Goal: Task Accomplishment & Management: Manage account settings

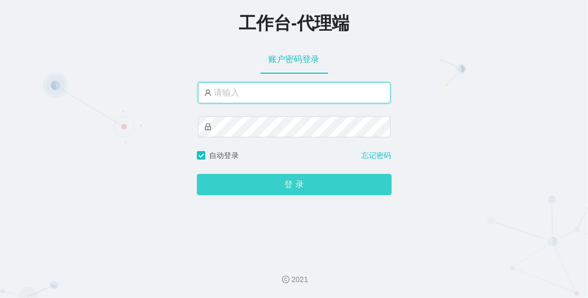
type input "admin"
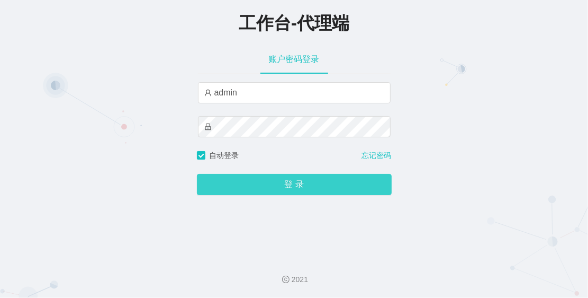
click at [292, 182] on button "登 录" at bounding box center [294, 184] width 195 height 21
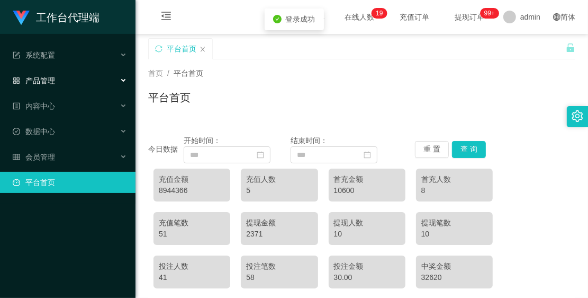
click at [75, 75] on div "产品管理" at bounding box center [68, 80] width 136 height 21
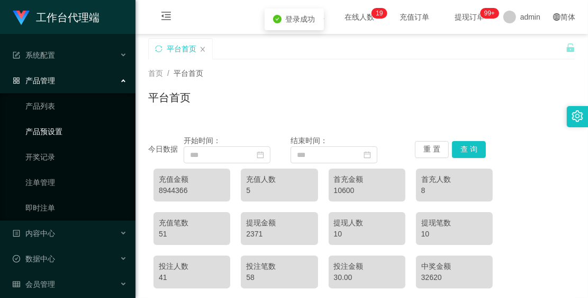
click at [73, 133] on link "产品预设置" at bounding box center [76, 131] width 102 height 21
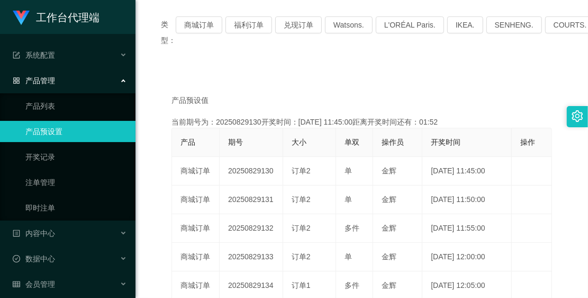
scroll to position [132, 0]
click at [205, 30] on button "商城订单" at bounding box center [199, 23] width 47 height 17
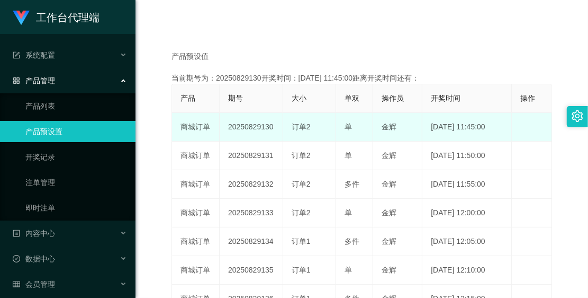
scroll to position [199, 0]
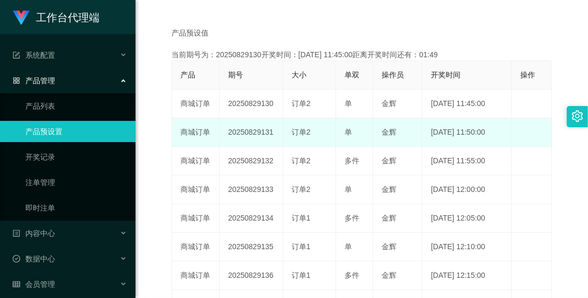
drag, startPoint x: 223, startPoint y: 128, endPoint x: 273, endPoint y: 132, distance: 50.5
click at [273, 132] on td "20250829131" at bounding box center [252, 132] width 64 height 29
copy td "20250829131"
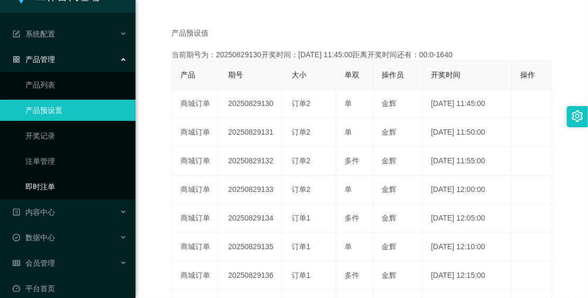
scroll to position [32, 0]
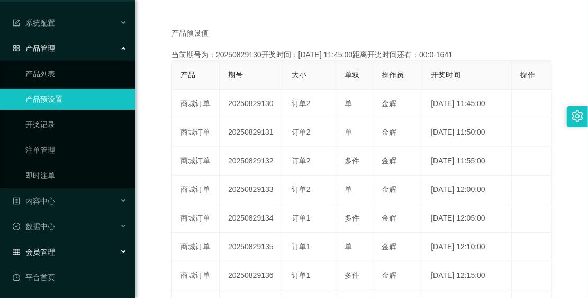
click at [62, 244] on div "会员管理" at bounding box center [68, 251] width 136 height 21
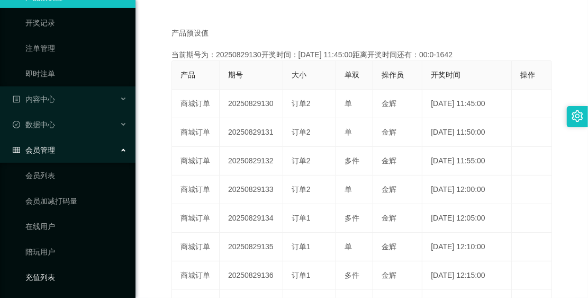
scroll to position [236, 0]
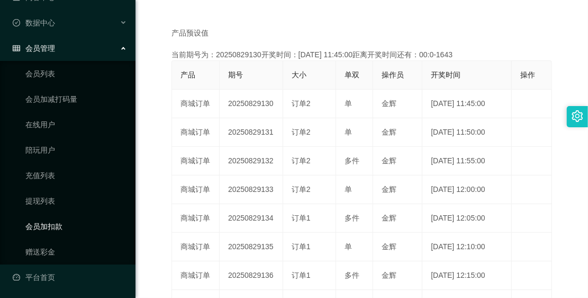
drag, startPoint x: 64, startPoint y: 221, endPoint x: 69, endPoint y: 221, distance: 5.8
click at [64, 221] on link "会员加扣款" at bounding box center [76, 226] width 102 height 21
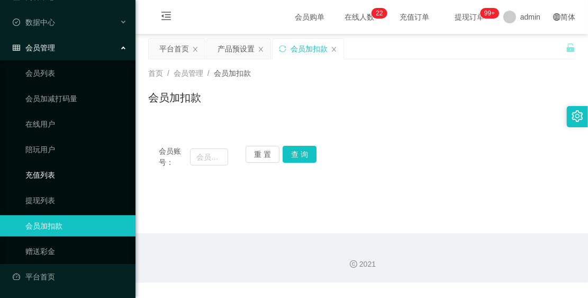
scroll to position [109, 0]
click at [208, 159] on input "text" at bounding box center [209, 156] width 38 height 17
paste input "Pema"
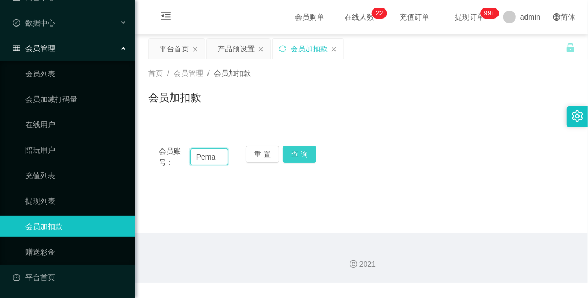
type input "Pema"
click at [295, 151] on button "查 询" at bounding box center [300, 154] width 34 height 17
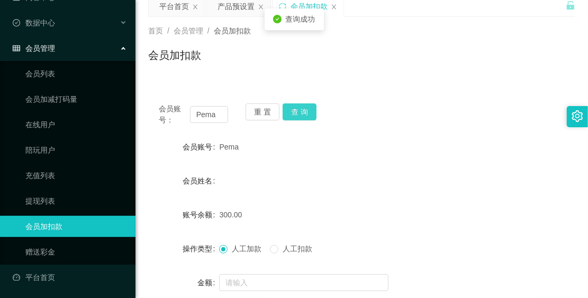
scroll to position [66, 0]
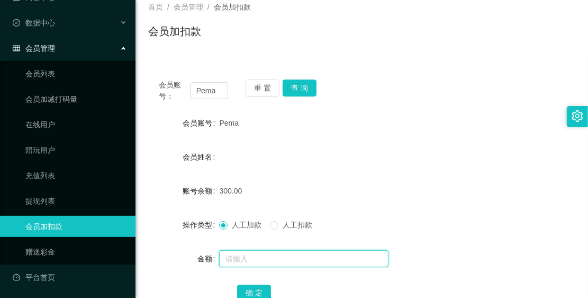
click at [290, 259] on input "text" at bounding box center [303, 258] width 169 height 17
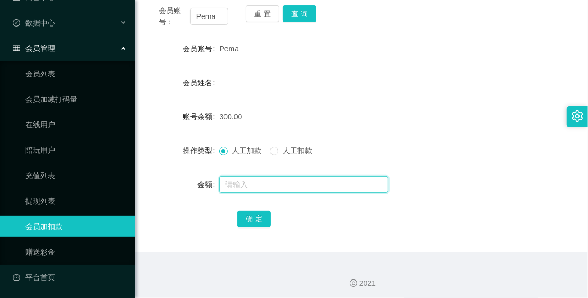
scroll to position [144, 0]
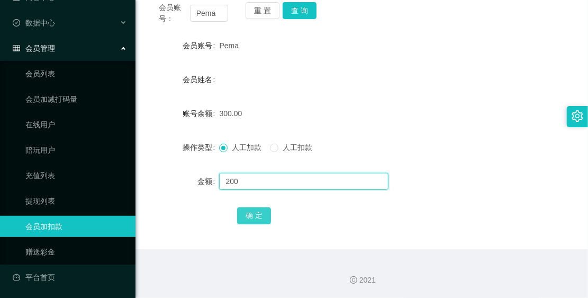
type input "200"
click at [265, 213] on button "确 定" at bounding box center [254, 215] width 34 height 17
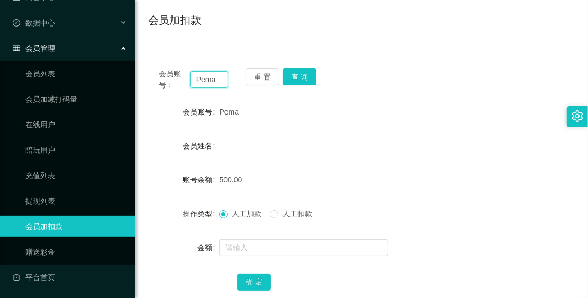
drag, startPoint x: 218, startPoint y: 75, endPoint x: 191, endPoint y: 78, distance: 27.8
click at [191, 78] on input "Pema" at bounding box center [209, 79] width 38 height 17
click at [65, 38] on div "会员管理" at bounding box center [68, 48] width 136 height 21
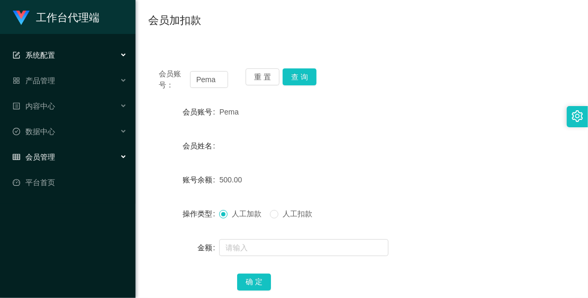
click at [64, 51] on div "系统配置" at bounding box center [68, 54] width 136 height 21
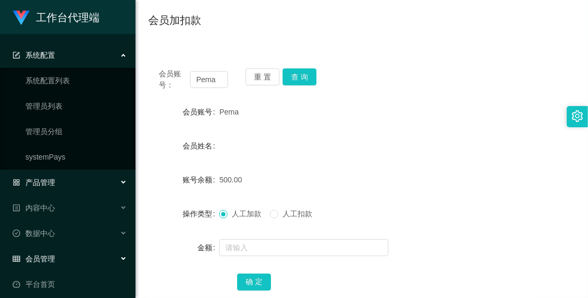
click at [49, 172] on div "产品管理" at bounding box center [68, 182] width 136 height 21
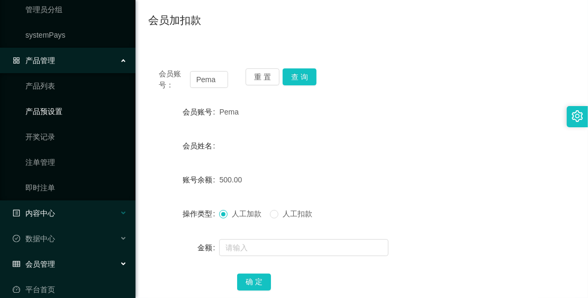
scroll to position [132, 0]
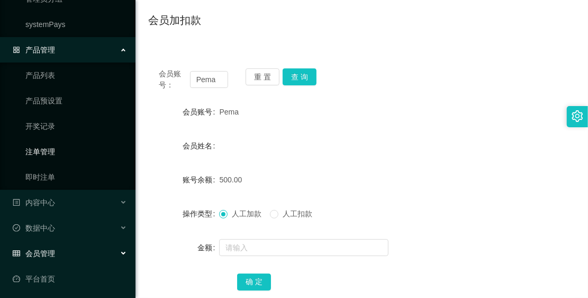
click at [57, 156] on link "注单管理" at bounding box center [76, 151] width 102 height 21
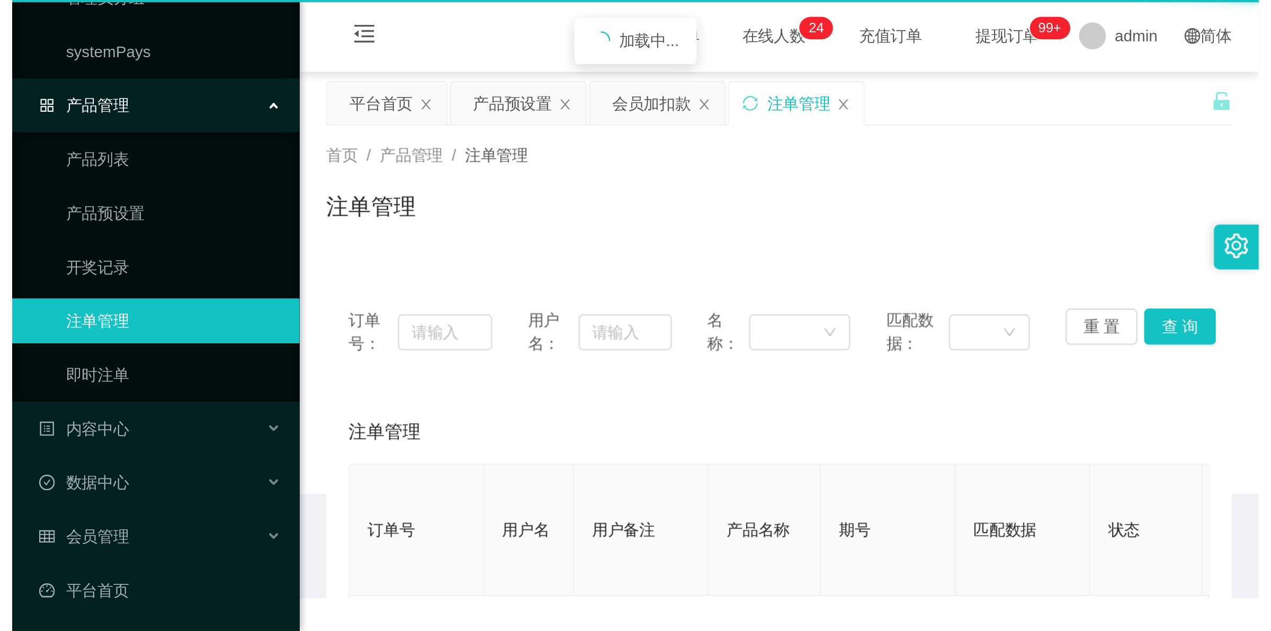
scroll to position [32, 0]
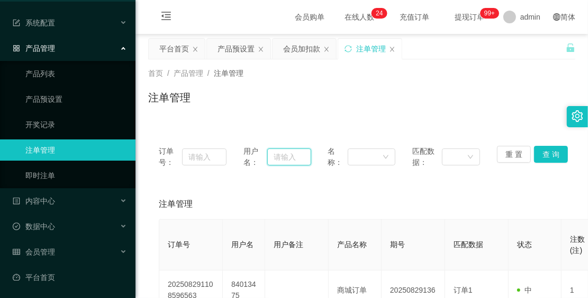
click at [277, 148] on input "text" at bounding box center [289, 156] width 44 height 17
paste input "Pema"
type input "Pema"
click at [552, 151] on button "查 询" at bounding box center [551, 154] width 34 height 17
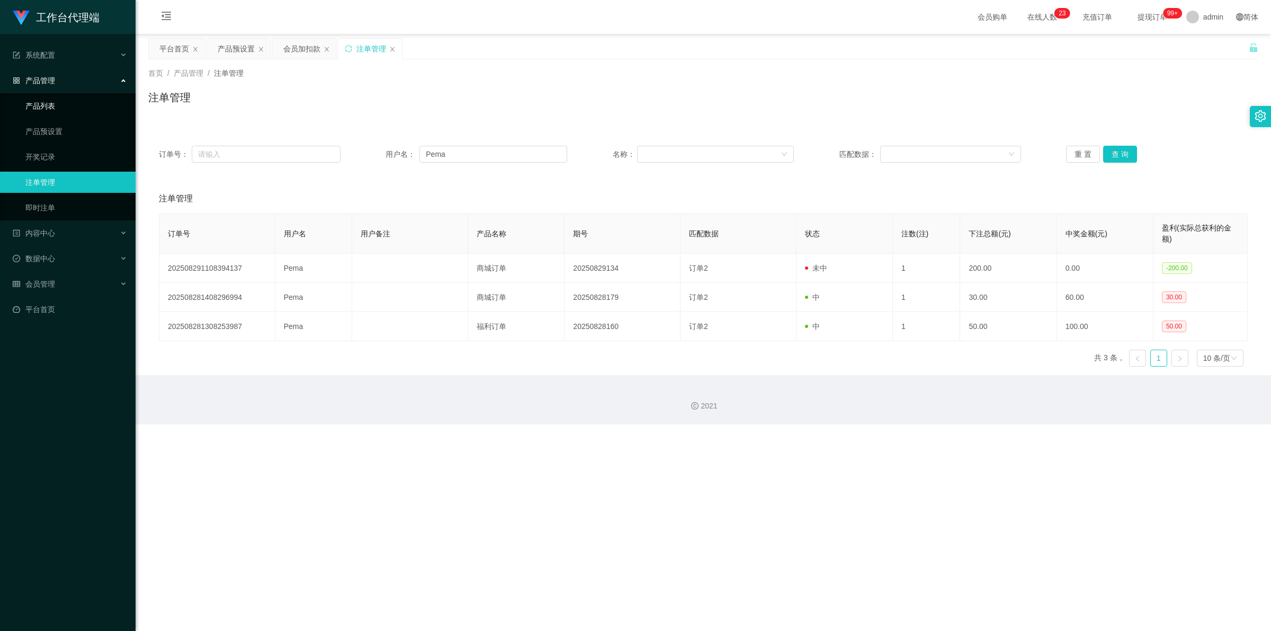
click at [70, 107] on link "产品列表" at bounding box center [76, 105] width 102 height 21
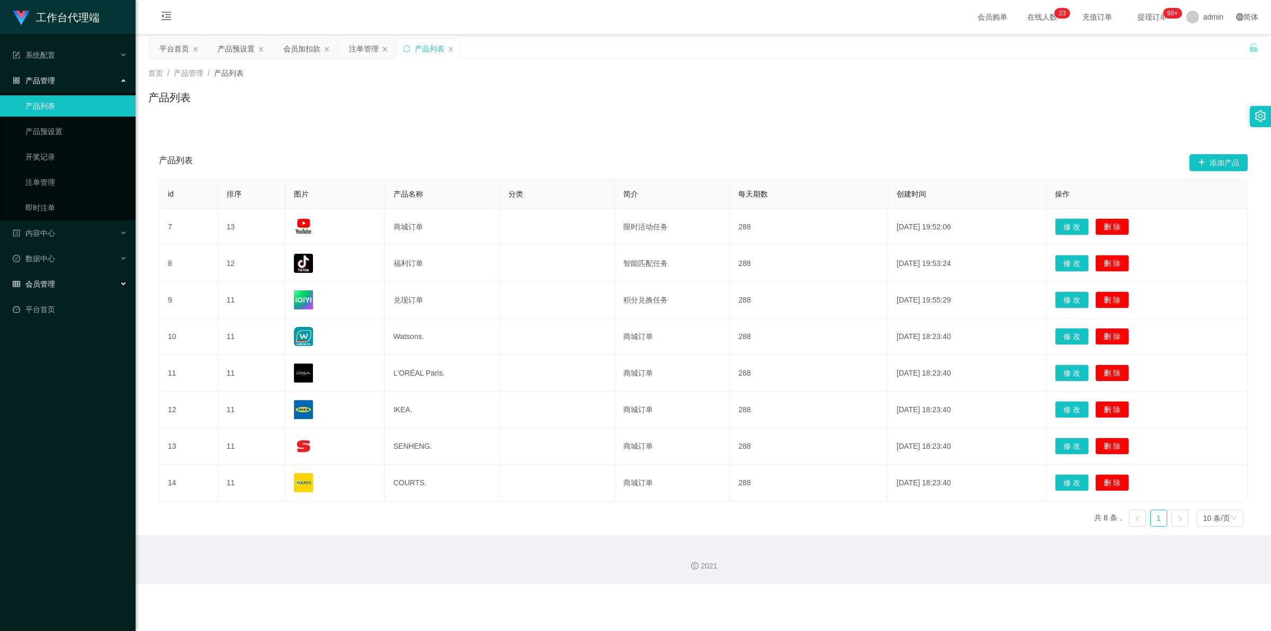
click at [65, 276] on div "会员管理" at bounding box center [68, 283] width 136 height 21
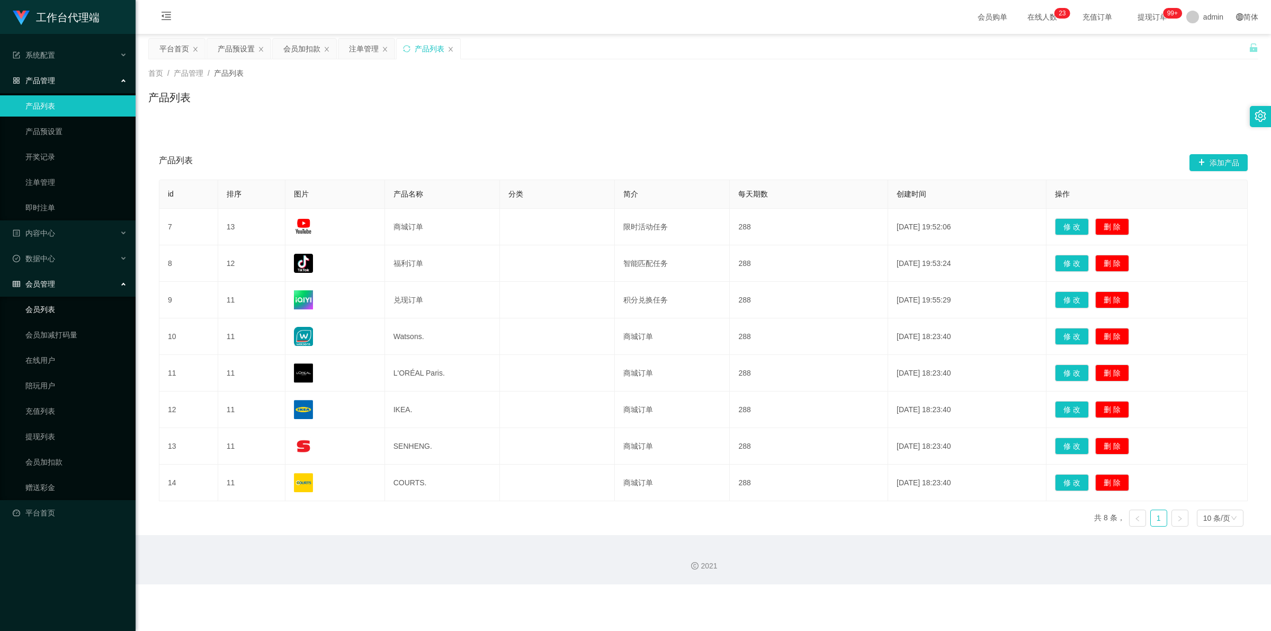
click at [66, 297] on link "会员列表" at bounding box center [76, 309] width 102 height 21
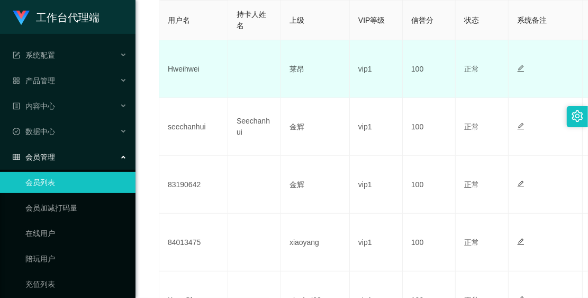
scroll to position [199, 0]
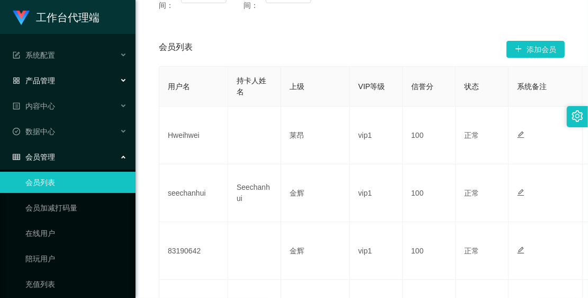
click at [82, 80] on div "产品管理" at bounding box center [68, 80] width 136 height 21
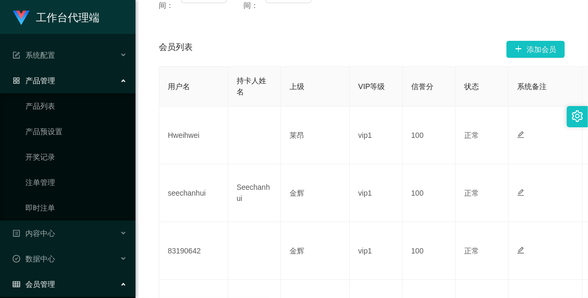
click at [65, 83] on div "产品管理" at bounding box center [68, 80] width 136 height 21
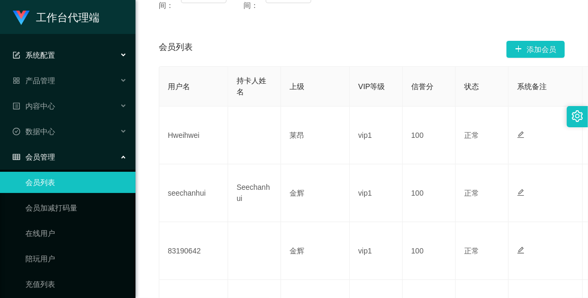
click at [68, 56] on div "系统配置" at bounding box center [68, 54] width 136 height 21
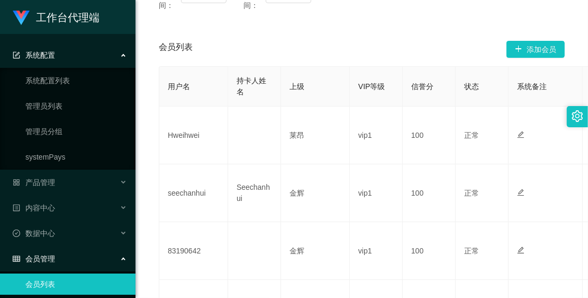
click at [61, 58] on div "系统配置" at bounding box center [68, 54] width 136 height 21
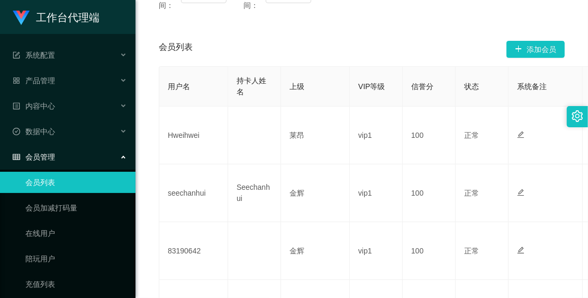
click at [64, 92] on li "产品管理 产品列表 产品预设置 开奖记录 注单管理 即时注单" at bounding box center [68, 81] width 136 height 23
click at [69, 72] on div "产品管理" at bounding box center [68, 80] width 136 height 21
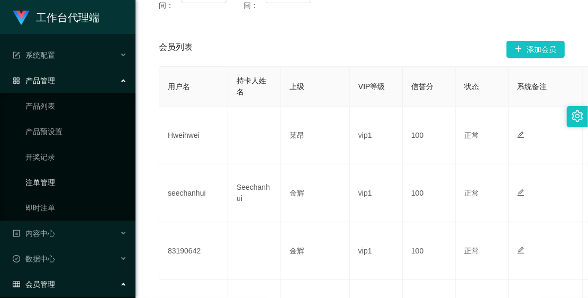
click at [64, 176] on link "注单管理" at bounding box center [76, 182] width 102 height 21
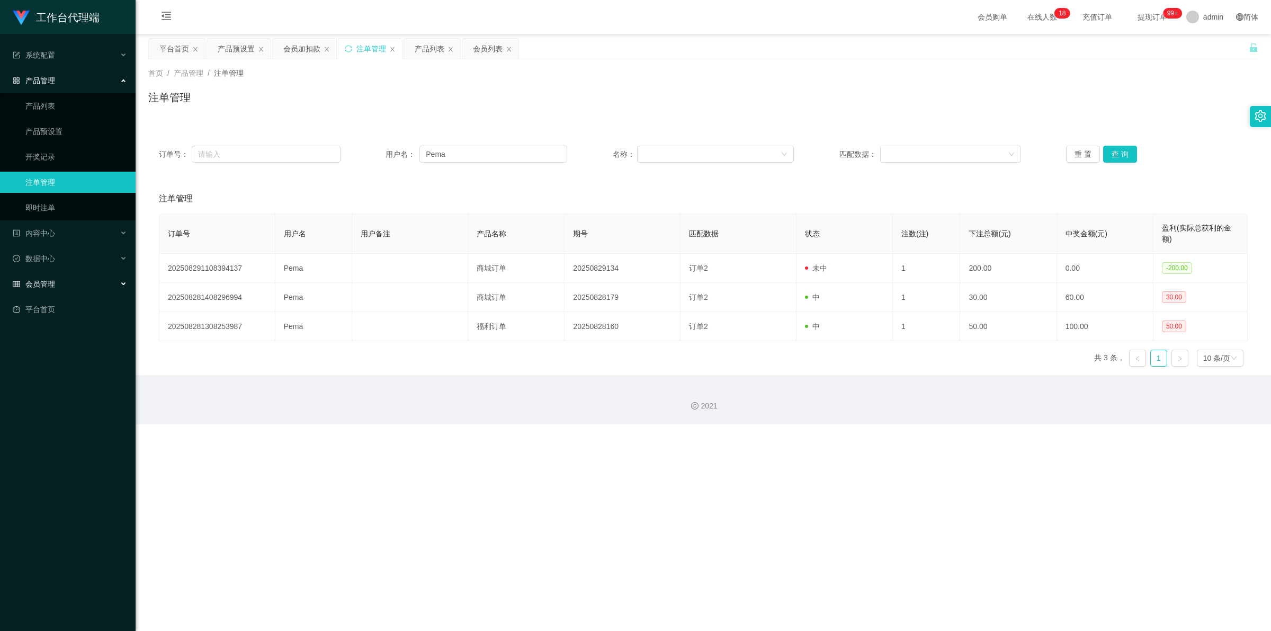
click at [78, 292] on div "会员管理" at bounding box center [68, 283] width 136 height 21
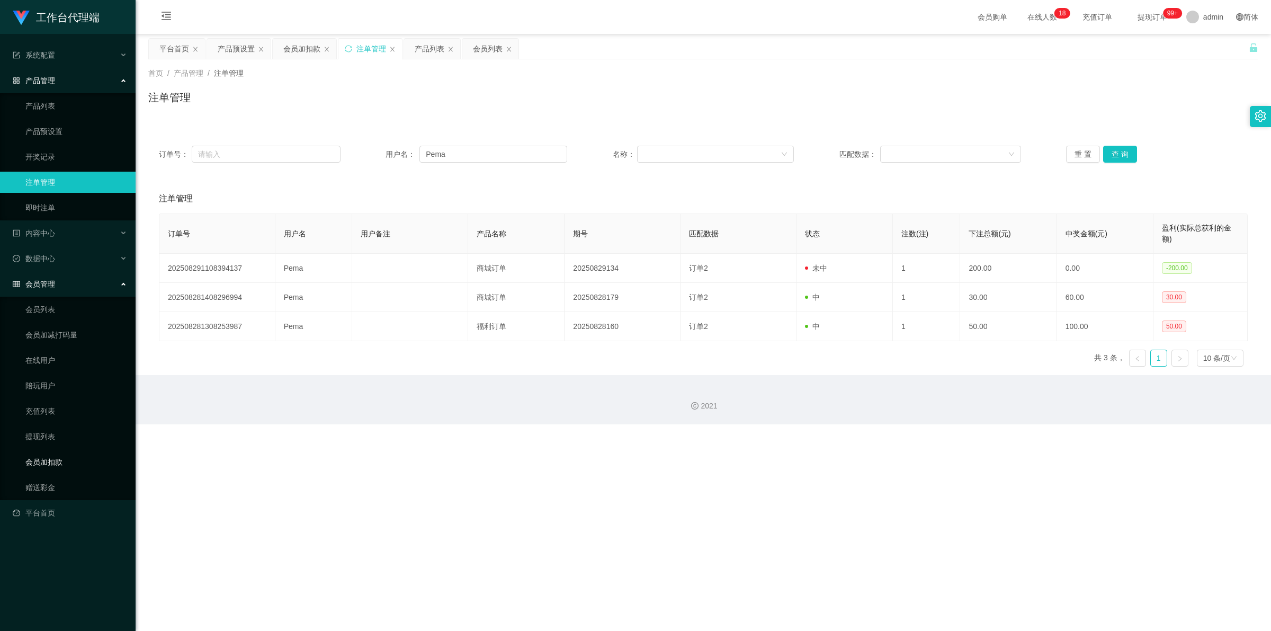
click at [68, 297] on link "会员加扣款" at bounding box center [76, 461] width 102 height 21
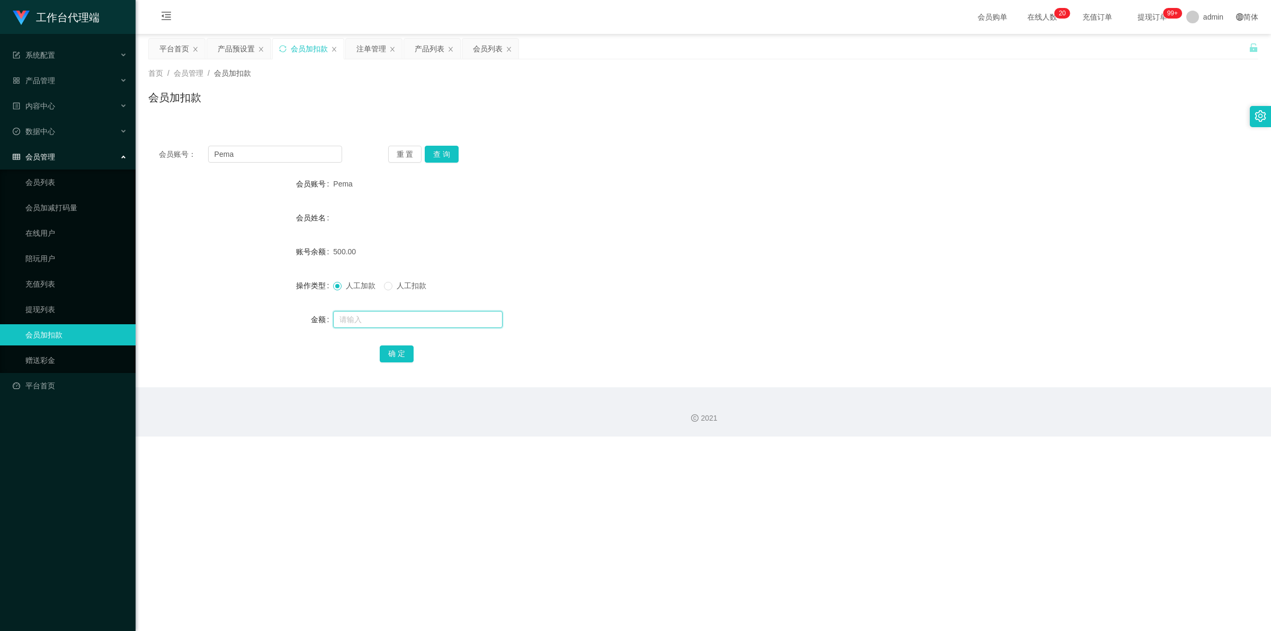
click at [357, 297] on input "text" at bounding box center [417, 319] width 169 height 17
click at [396, 289] on span "人工扣款" at bounding box center [411, 285] width 38 height 8
click at [392, 297] on input "text" at bounding box center [417, 319] width 169 height 17
drag, startPoint x: 284, startPoint y: 157, endPoint x: 203, endPoint y: 176, distance: 83.4
click at [203, 176] on div "会员账号： Pema 重 置 查 询 会员账号 Pema 会员姓名 账号余额 500.00 操作类型 人工加款 人工扣款 金额 确 定" at bounding box center [703, 261] width 1110 height 252
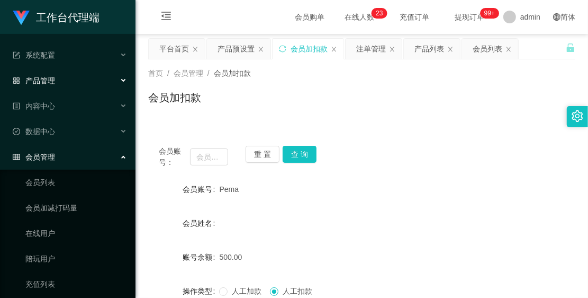
click at [78, 74] on div "产品管理" at bounding box center [68, 80] width 136 height 21
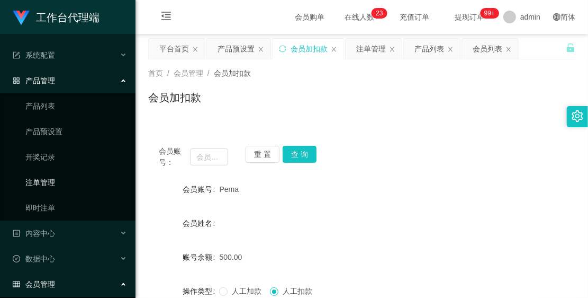
click at [69, 172] on link "注单管理" at bounding box center [76, 182] width 102 height 21
